Goal: Task Accomplishment & Management: Manage account settings

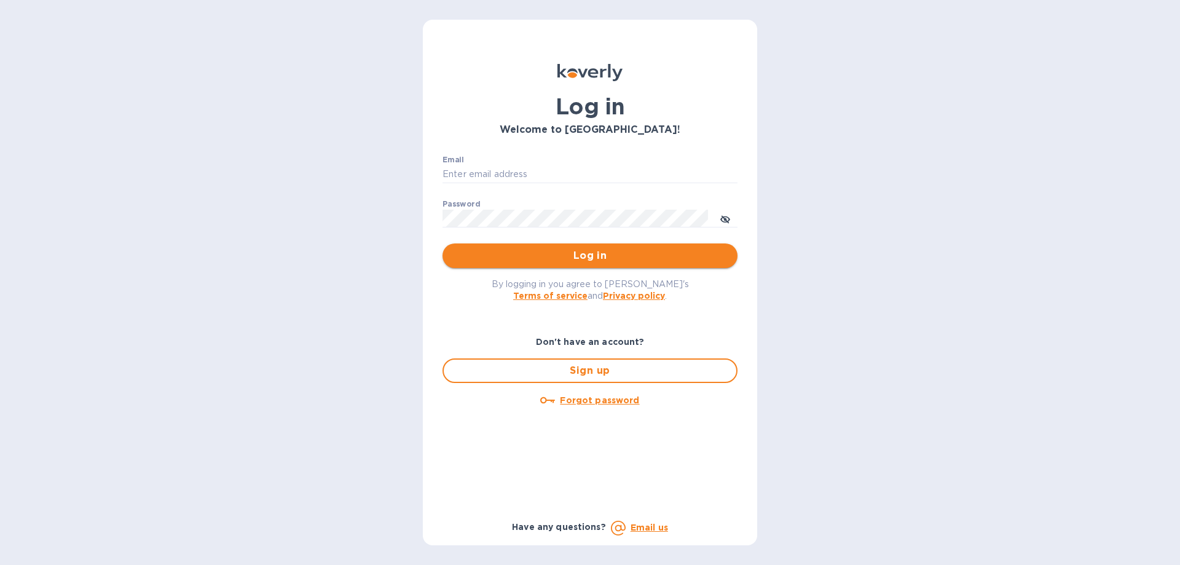
type input "ch@supremelightingny.com"
click at [574, 257] on span "Log in" at bounding box center [589, 255] width 275 height 15
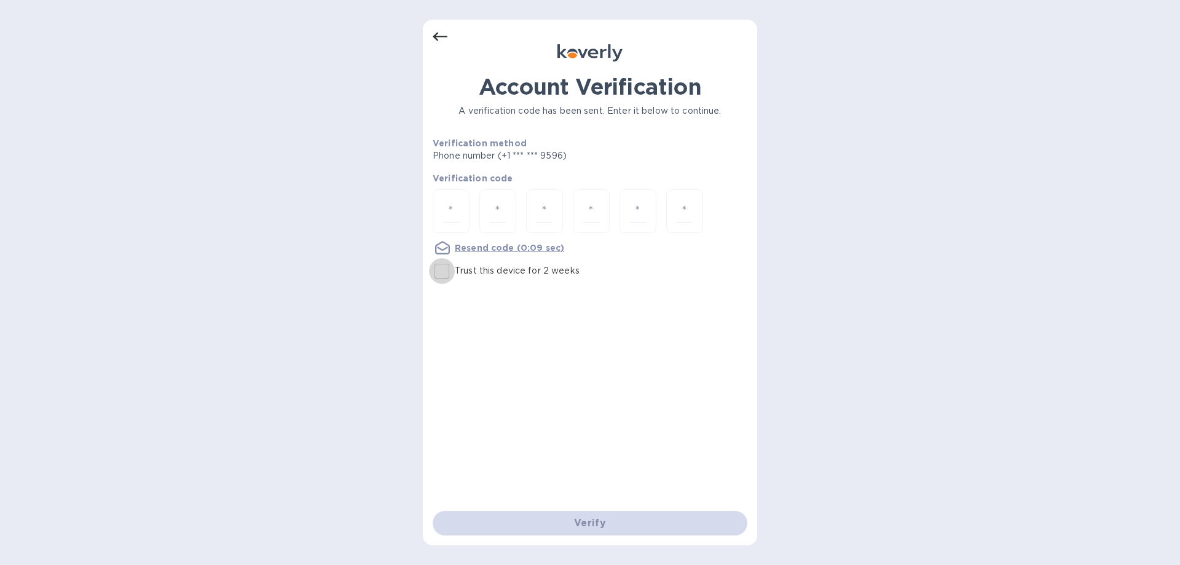
click at [444, 269] on input "Trust this device for 2 weeks" at bounding box center [442, 271] width 26 height 26
checkbox input "true"
click at [453, 213] on input "number" at bounding box center [451, 211] width 16 height 23
type input "1"
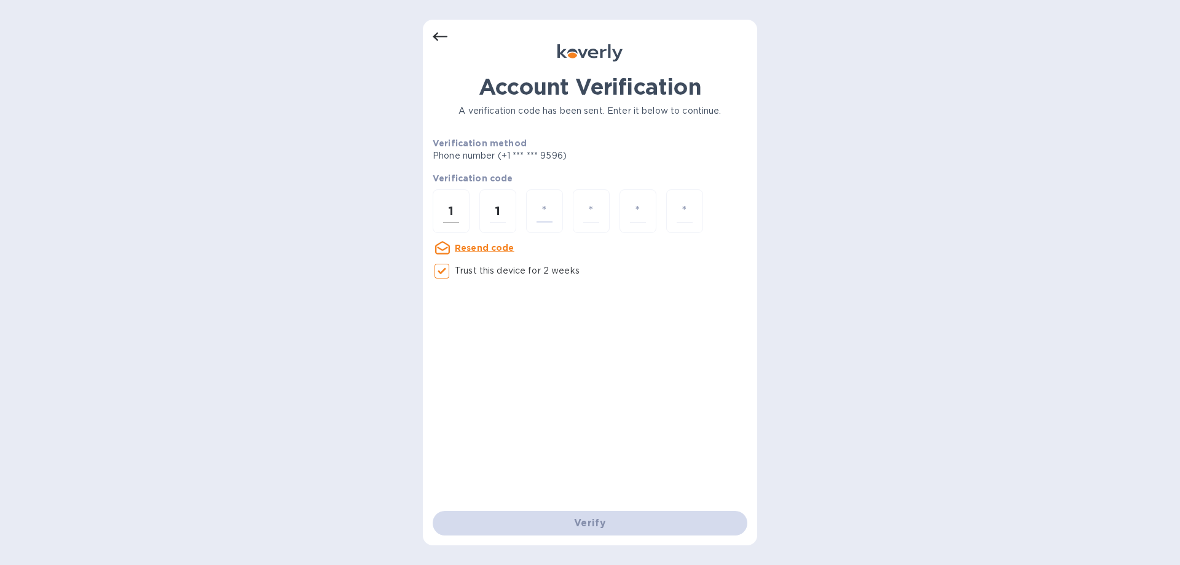
type input "7"
type input "1"
type input "8"
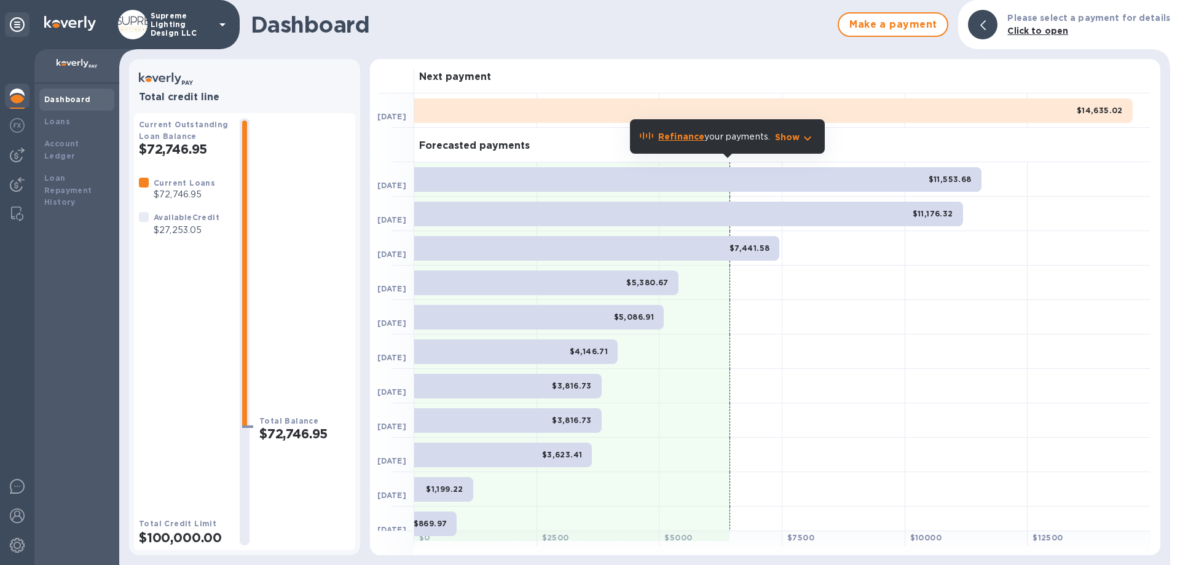
click at [173, 28] on p "Supreme Lighting Design LLC" at bounding box center [181, 25] width 61 height 26
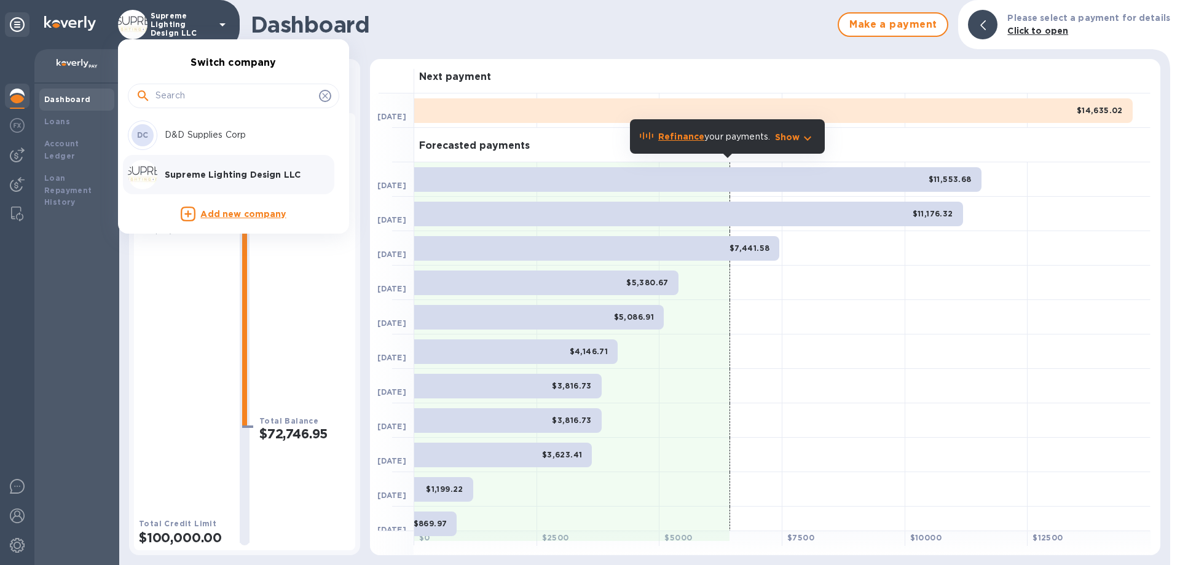
click at [194, 19] on div at bounding box center [590, 282] width 1180 height 565
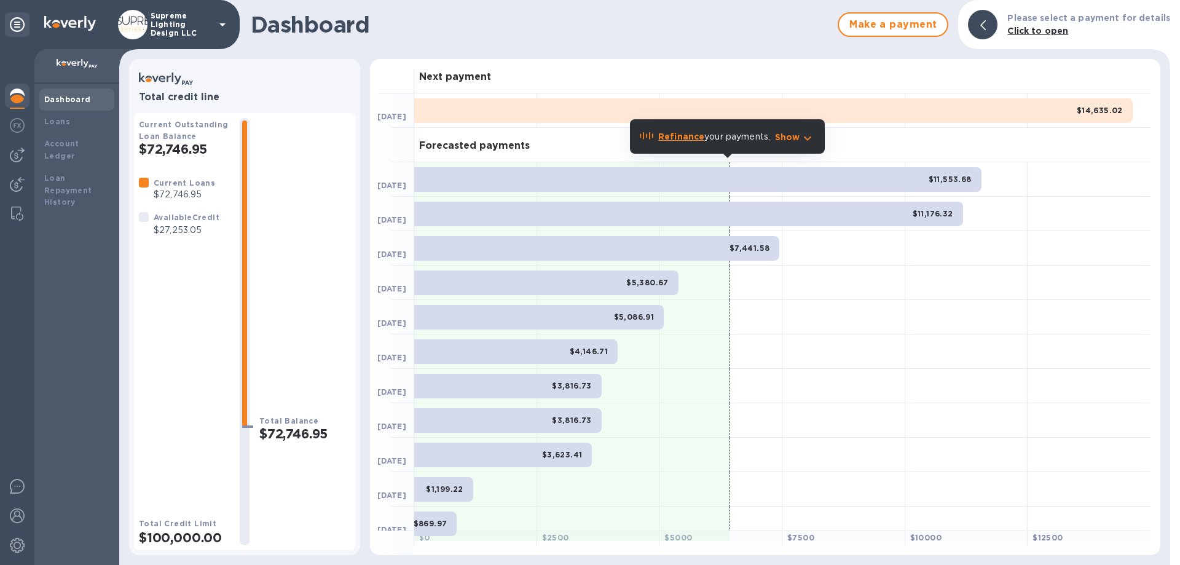
click at [188, 24] on p "Supreme Lighting Design LLC" at bounding box center [181, 25] width 61 height 26
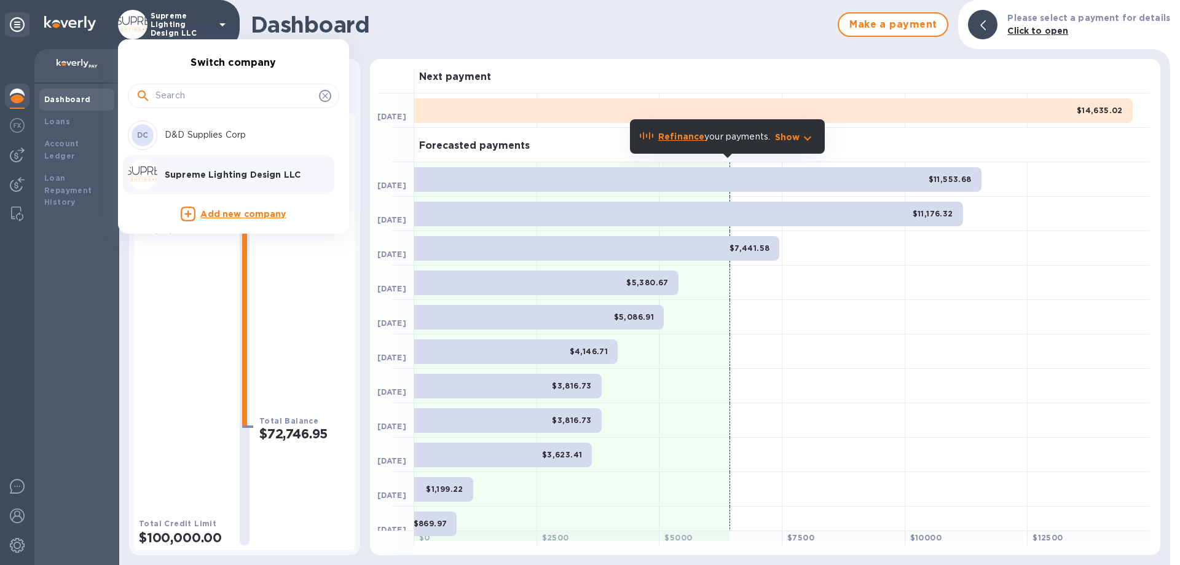
click at [189, 140] on p "D&D Supplies Corp" at bounding box center [242, 134] width 155 height 13
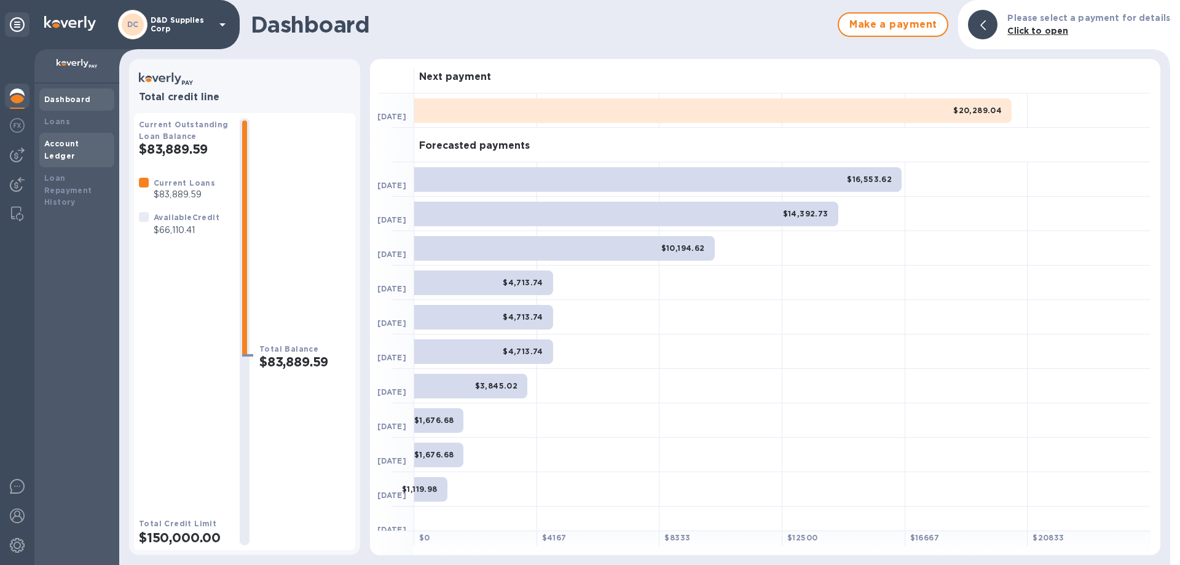
click at [65, 142] on b "Account Ledger" at bounding box center [61, 150] width 35 height 22
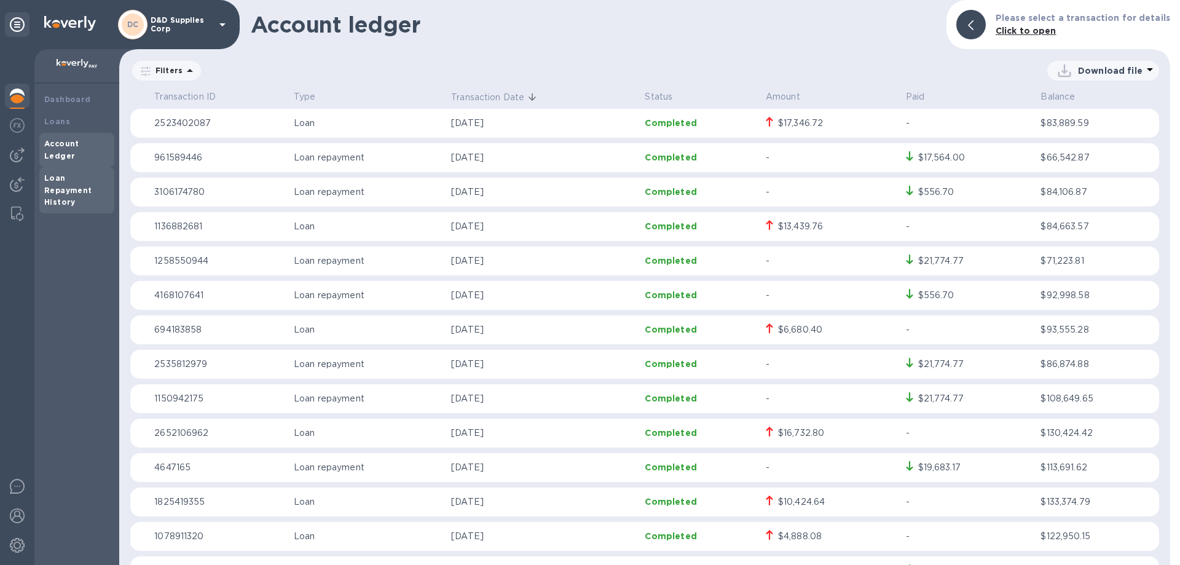
click at [61, 178] on b "Loan Repayment History" at bounding box center [68, 190] width 48 height 34
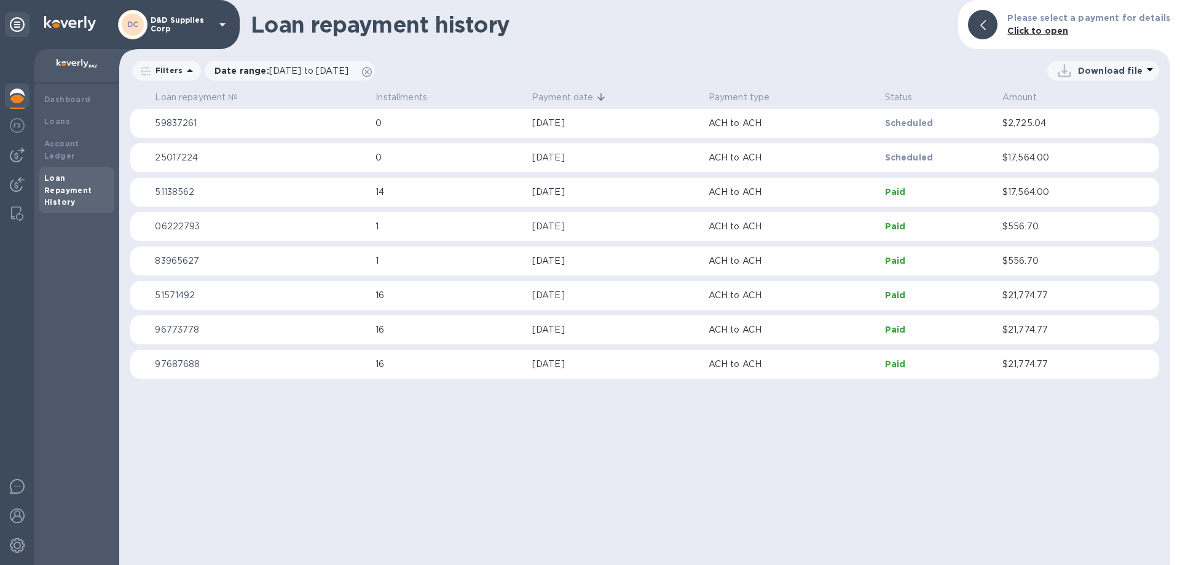
click at [786, 120] on p "ACH to ACH" at bounding box center [792, 123] width 167 height 13
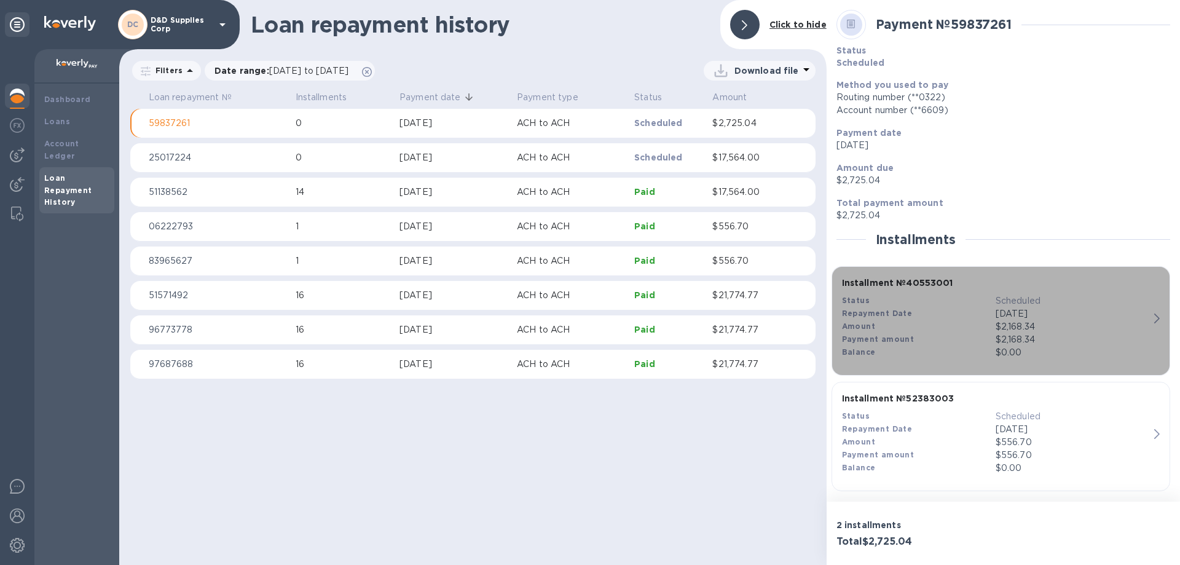
click at [1009, 311] on p "Aug 19, 2025" at bounding box center [1073, 313] width 154 height 13
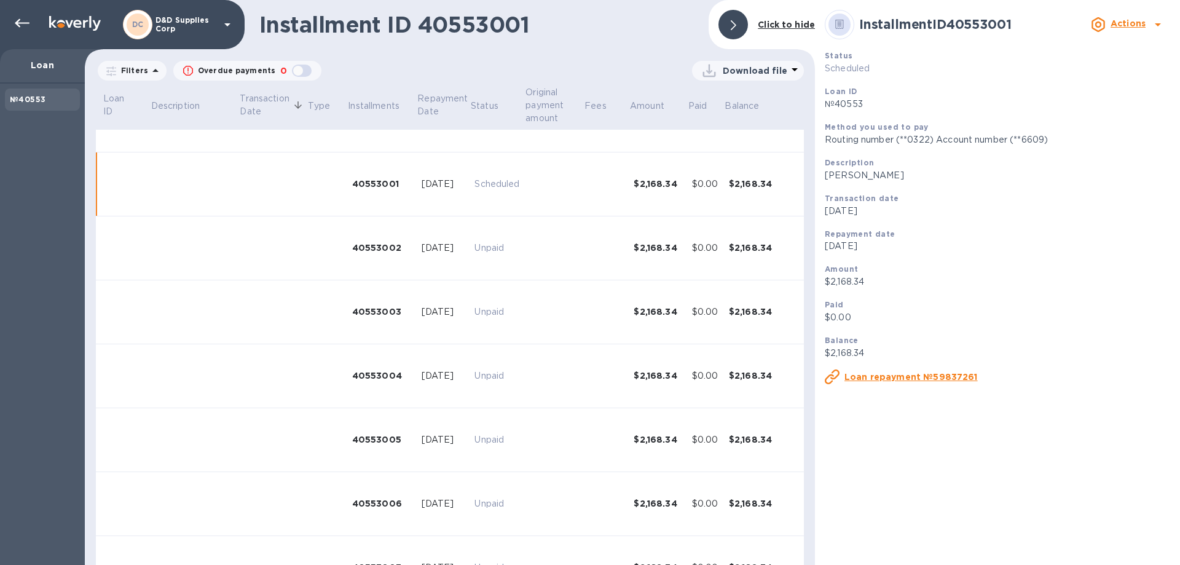
scroll to position [47, 0]
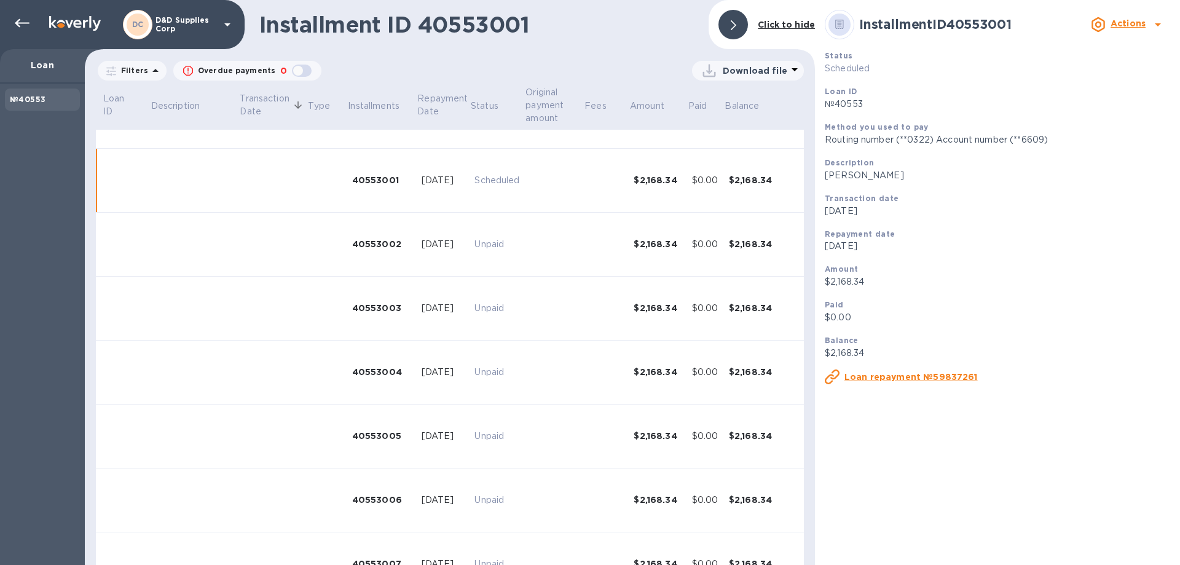
click at [1145, 28] on p "Actions" at bounding box center [1128, 23] width 35 height 13
click at [1081, 73] on b "Change payment method" at bounding box center [1096, 75] width 118 height 10
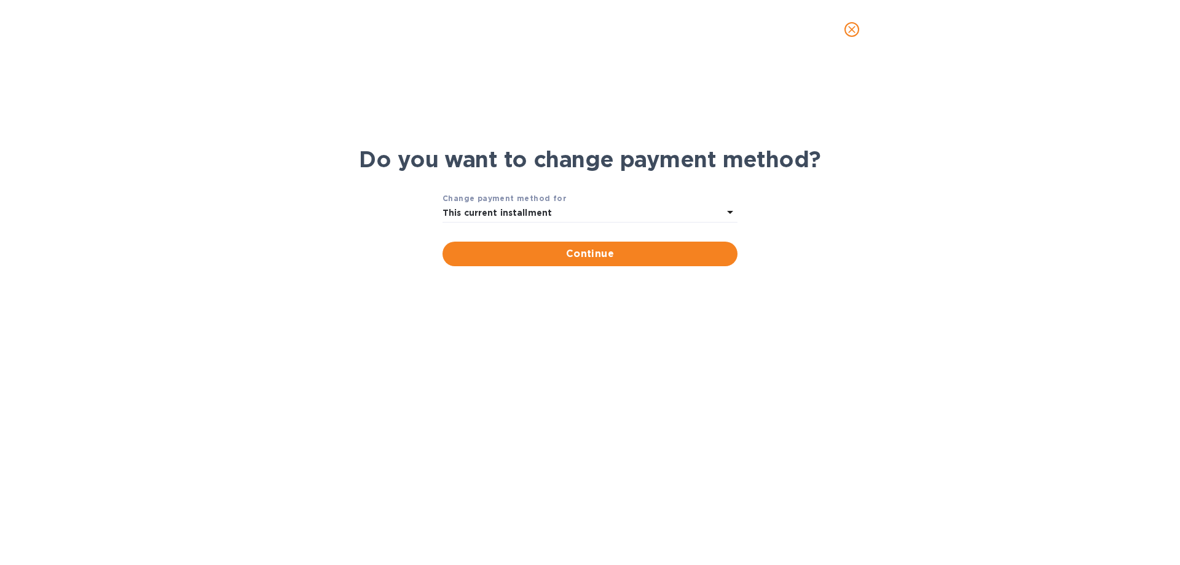
click at [560, 210] on div "This current installment" at bounding box center [582, 213] width 280 height 17
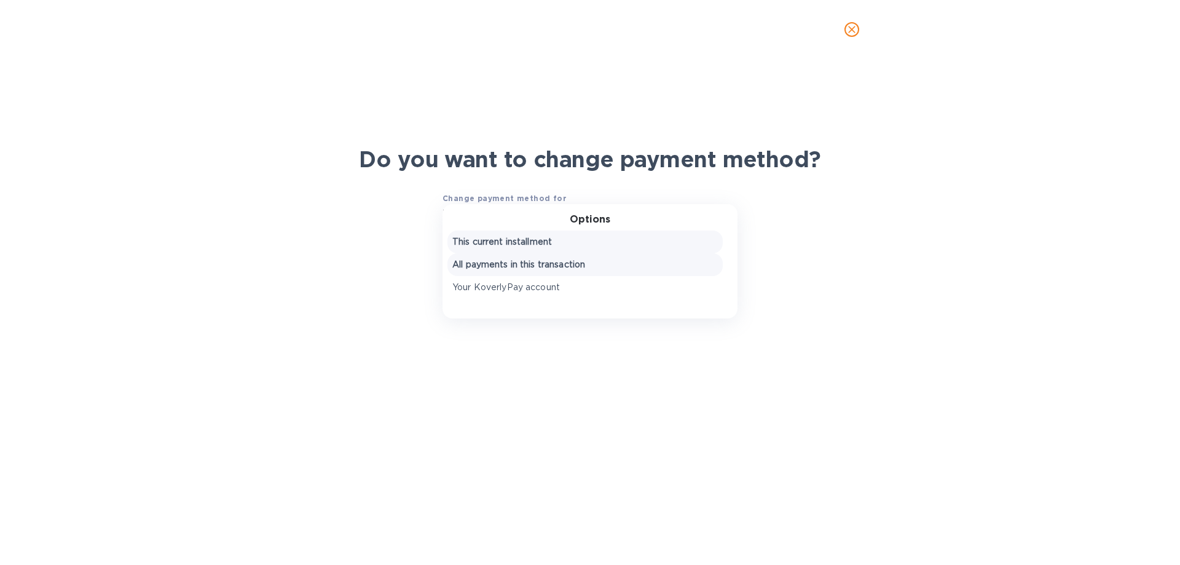
click at [527, 273] on div "All payments in this transaction" at bounding box center [584, 264] width 275 height 23
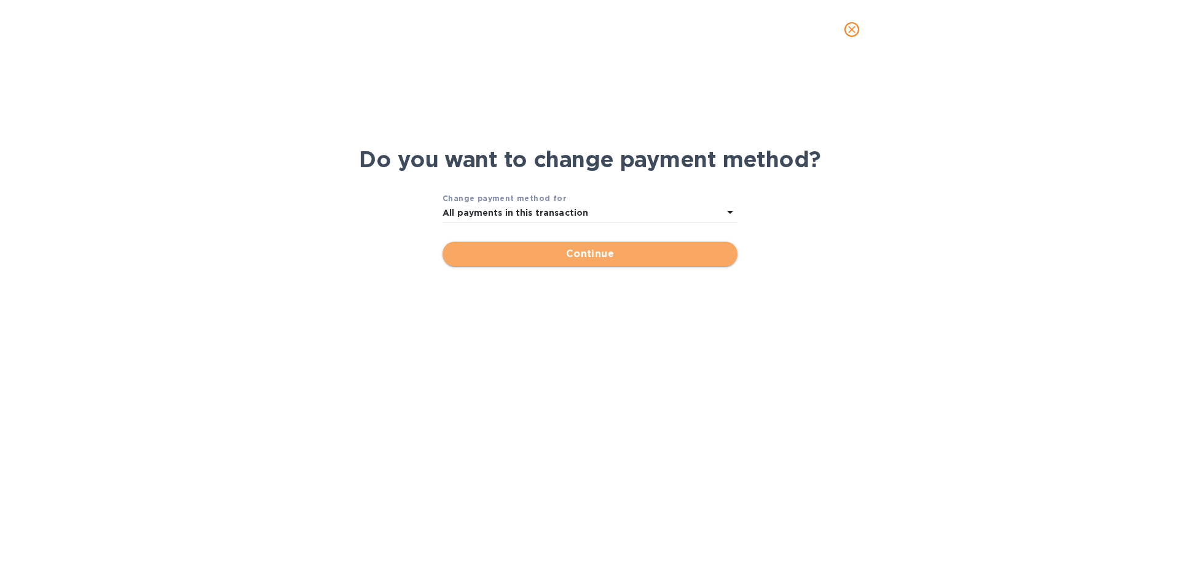
click at [576, 253] on span "Continue" at bounding box center [589, 253] width 275 height 15
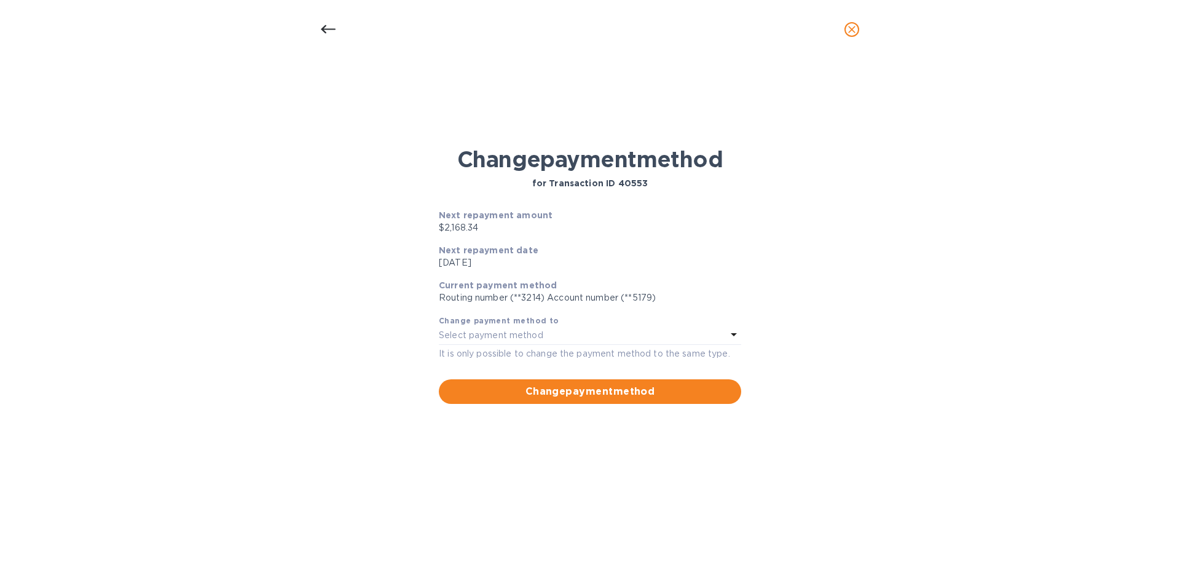
click at [644, 301] on p "Routing number (**3214) Account number (**5179)" at bounding box center [590, 297] width 302 height 13
click at [543, 332] on div "Select payment method" at bounding box center [583, 335] width 288 height 17
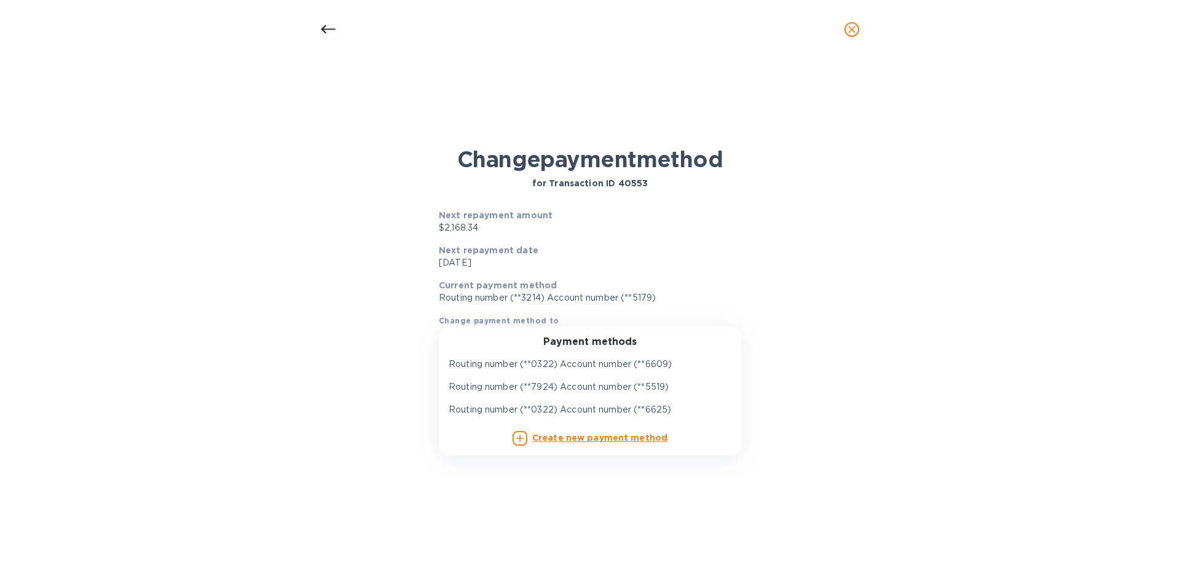
click at [752, 283] on div "Change payment method for Transaction ID 40553 Next repayment amount $2,168.34 …" at bounding box center [590, 325] width 1160 height 419
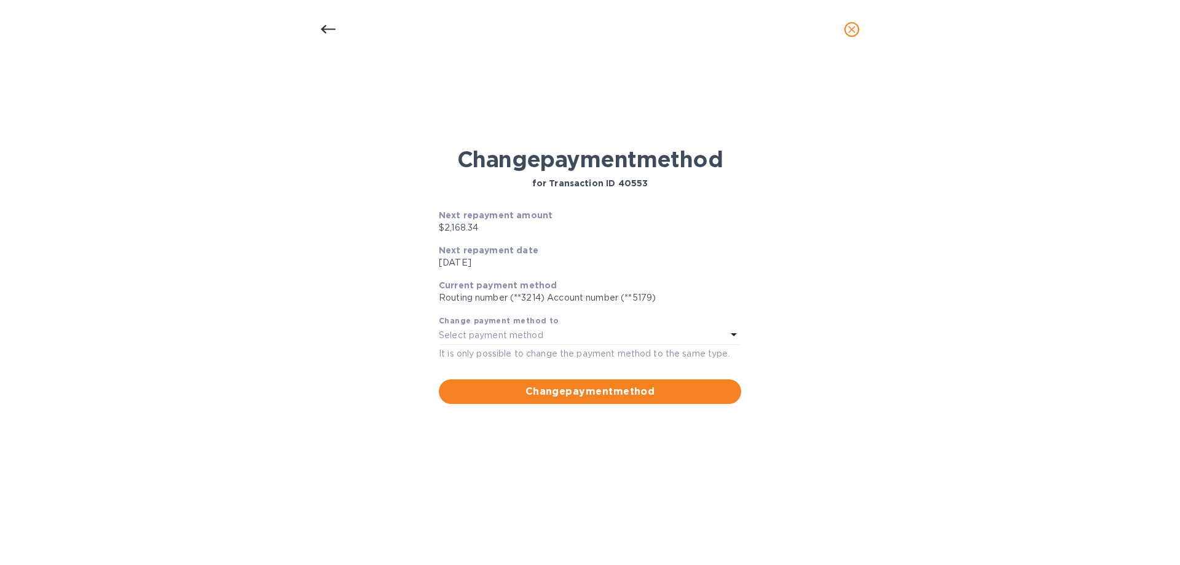
click at [721, 340] on div "Select payment method" at bounding box center [583, 335] width 288 height 17
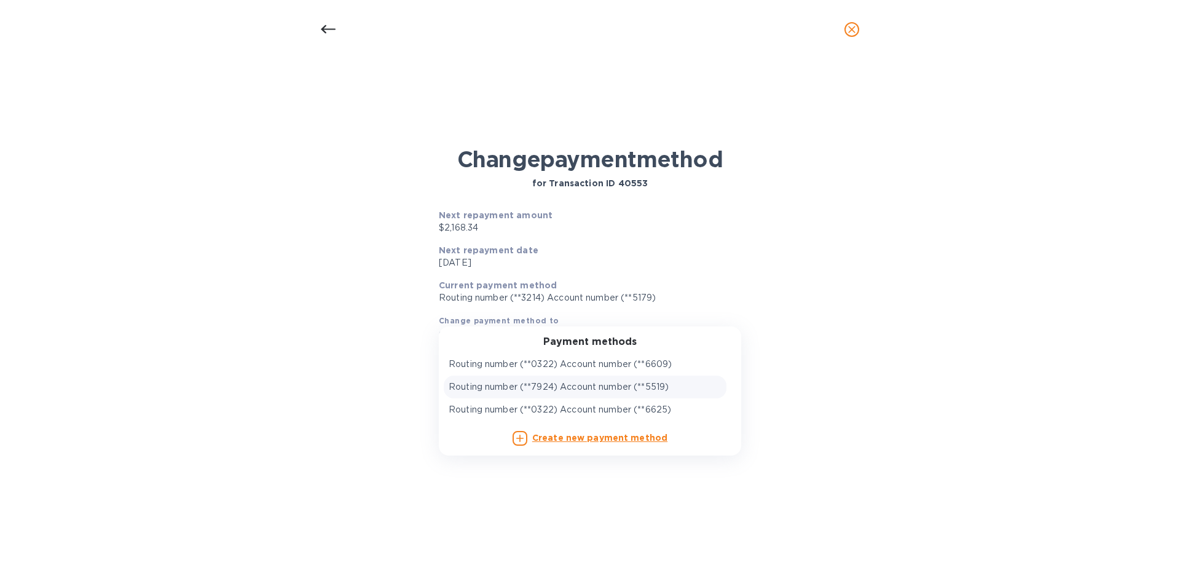
click at [678, 386] on div "Routing number (**7924) Account number (**5519)" at bounding box center [585, 386] width 273 height 13
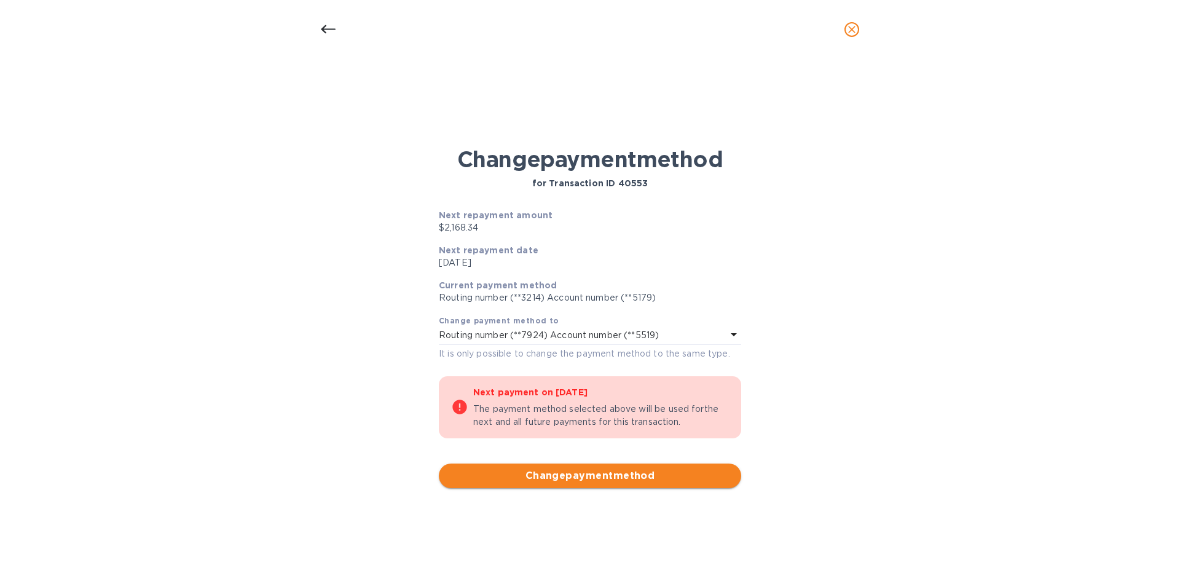
click at [611, 474] on span "Change payment method" at bounding box center [590, 475] width 283 height 15
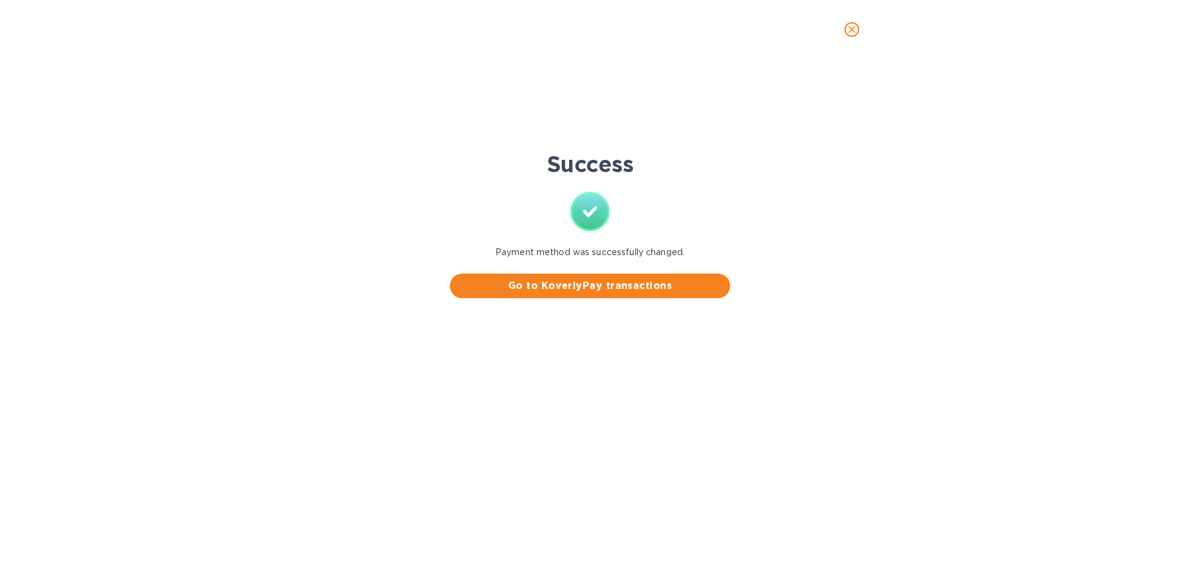
click at [853, 29] on icon "close" at bounding box center [852, 29] width 12 height 12
